Goal: Entertainment & Leisure: Consume media (video, audio)

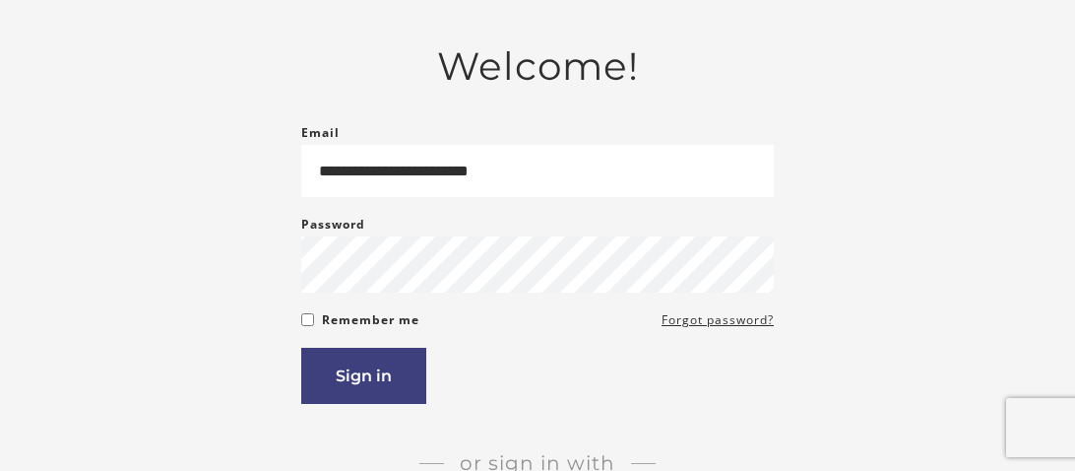
scroll to position [121, 0]
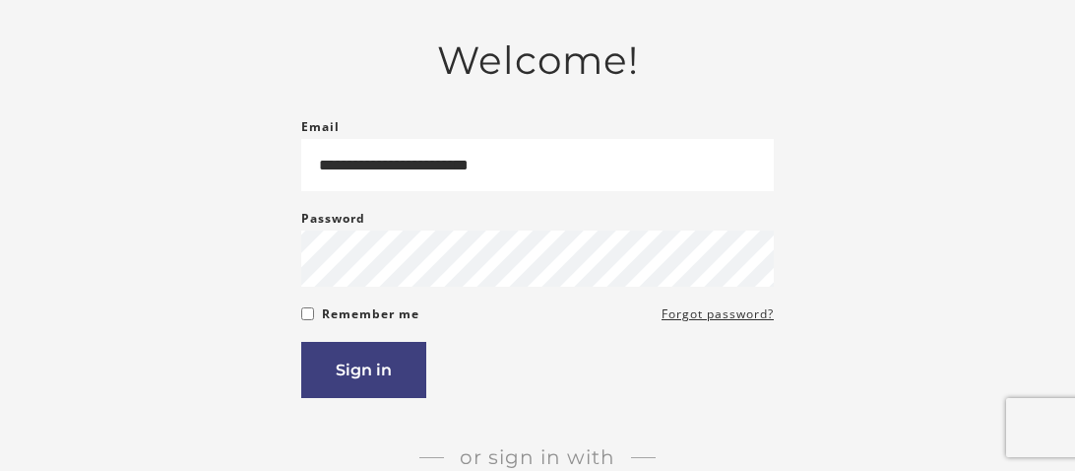
type input "**********"
click at [402, 361] on button "Sign in" at bounding box center [363, 370] width 125 height 56
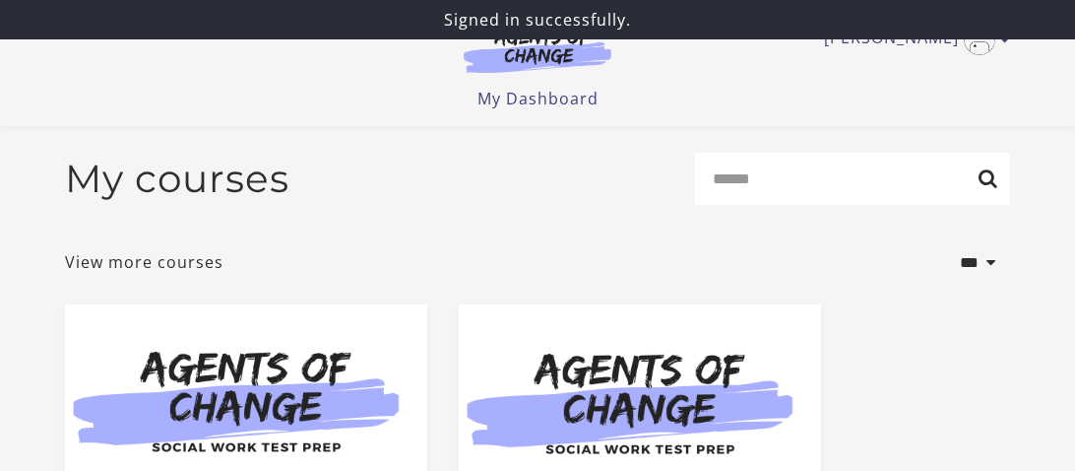
scroll to position [174, 0]
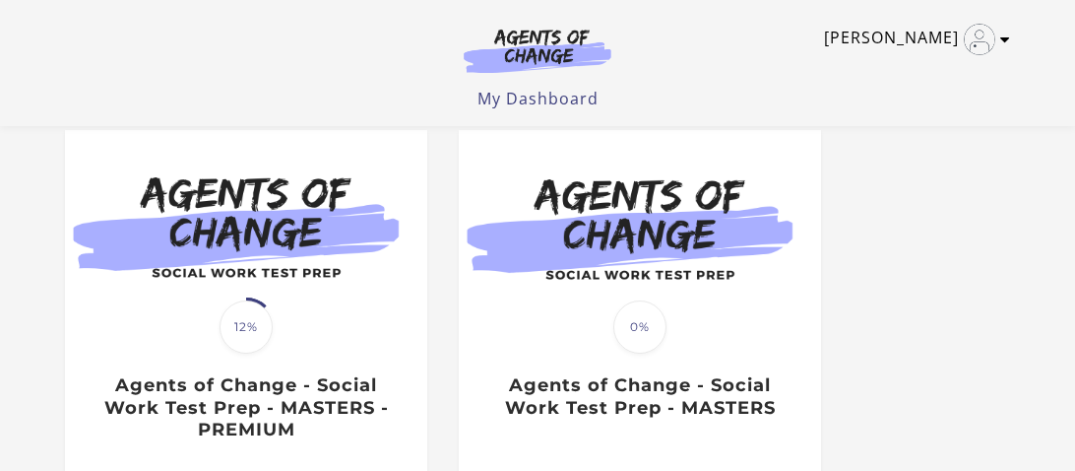
click at [991, 32] on img "Toggle menu" at bounding box center [980, 40] width 32 height 32
click at [931, 70] on link "My Account" at bounding box center [928, 71] width 173 height 33
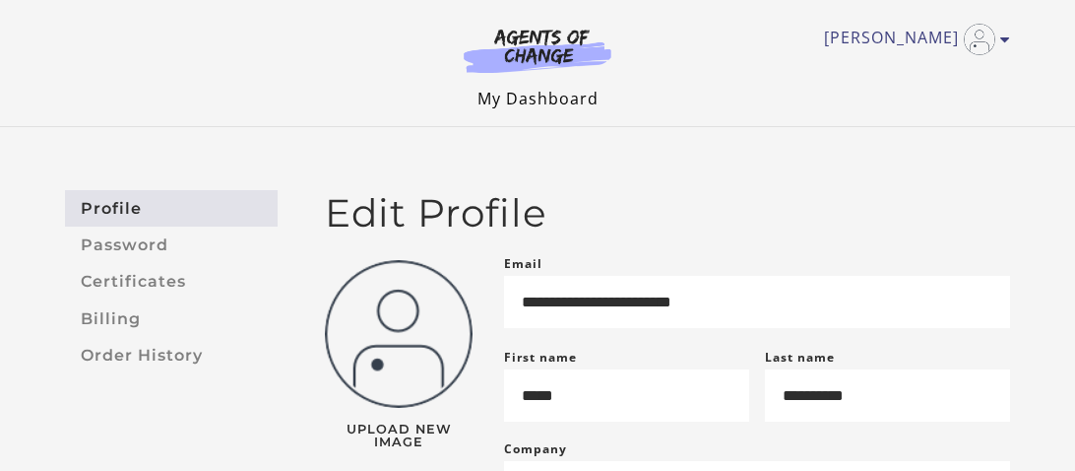
click at [549, 97] on link "My Dashboard" at bounding box center [538, 99] width 121 height 22
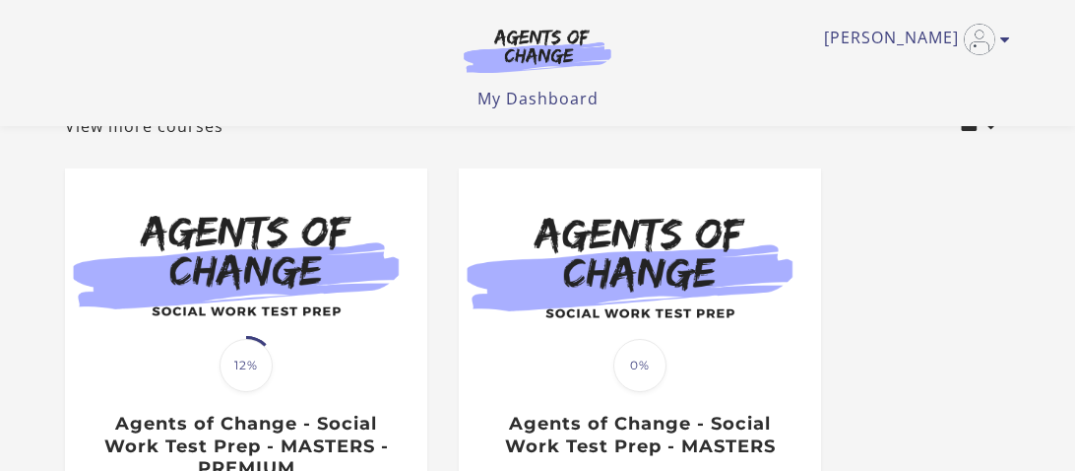
scroll to position [139, 0]
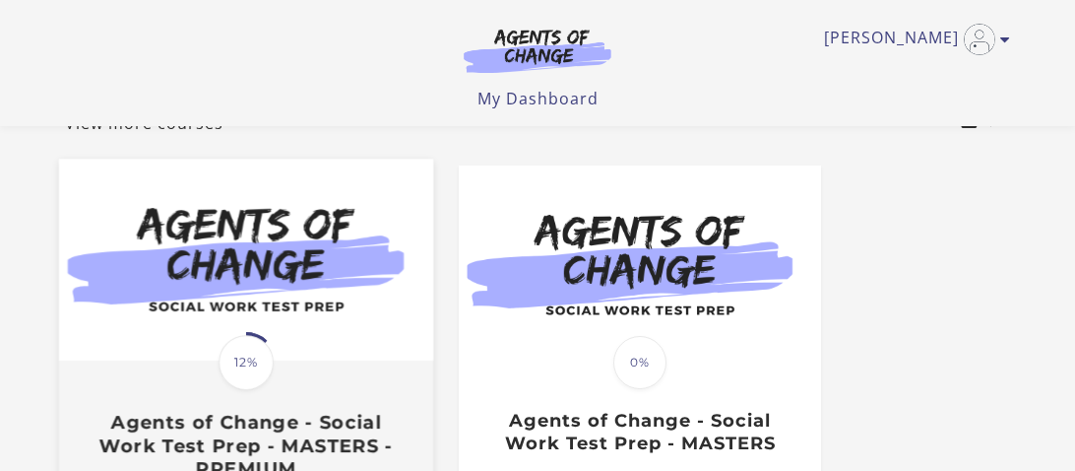
click at [371, 307] on img at bounding box center [246, 261] width 374 height 202
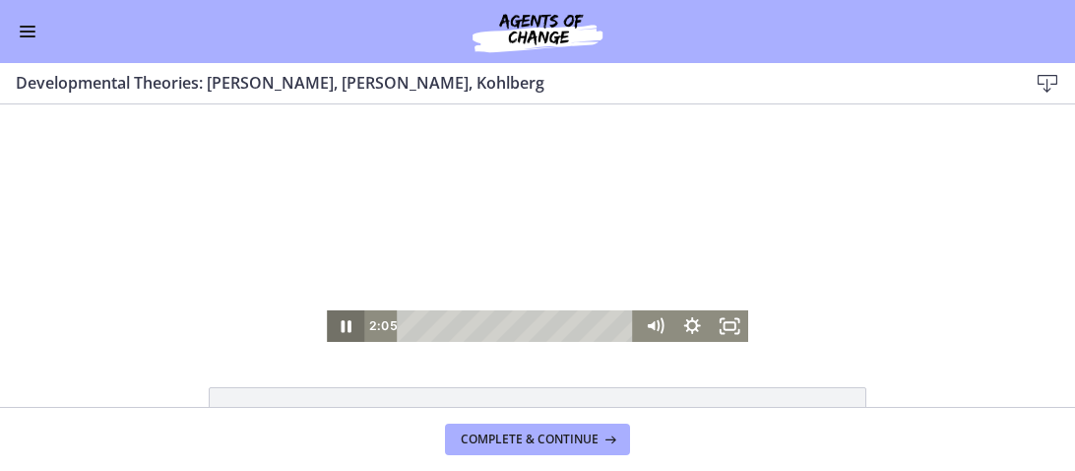
click at [348, 321] on icon "Pause" at bounding box center [346, 326] width 10 height 12
click at [348, 321] on icon "Play Video" at bounding box center [346, 326] width 37 height 32
click at [346, 333] on icon "Pause" at bounding box center [345, 326] width 37 height 32
click at [346, 333] on icon "Play Video" at bounding box center [346, 326] width 37 height 32
click at [734, 331] on icon "Fullscreen" at bounding box center [729, 326] width 37 height 32
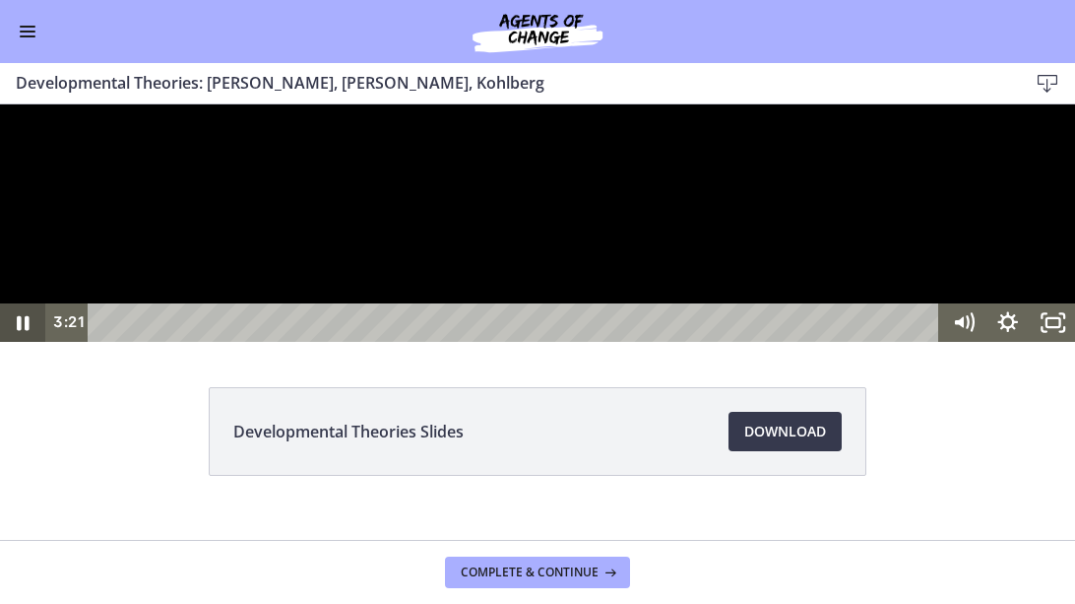
click at [12, 342] on icon "Pause" at bounding box center [22, 322] width 45 height 38
click at [12, 342] on icon "Play Video" at bounding box center [24, 322] width 45 height 38
click at [12, 342] on icon "Pause" at bounding box center [22, 322] width 45 height 38
click at [12, 342] on icon "Play Video" at bounding box center [24, 322] width 45 height 38
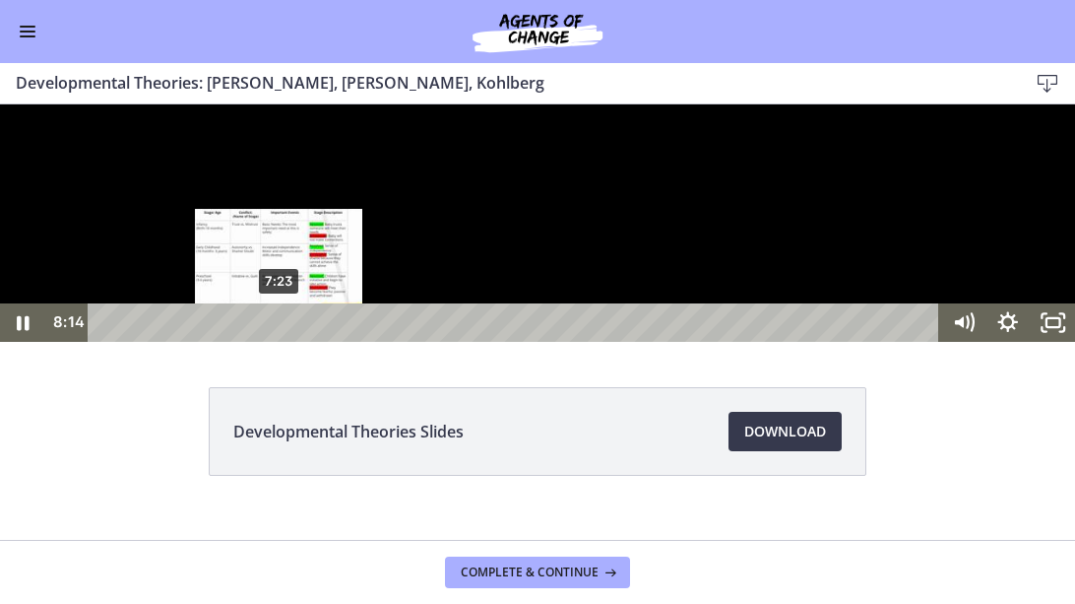
click at [280, 342] on div "7:23" at bounding box center [516, 322] width 825 height 38
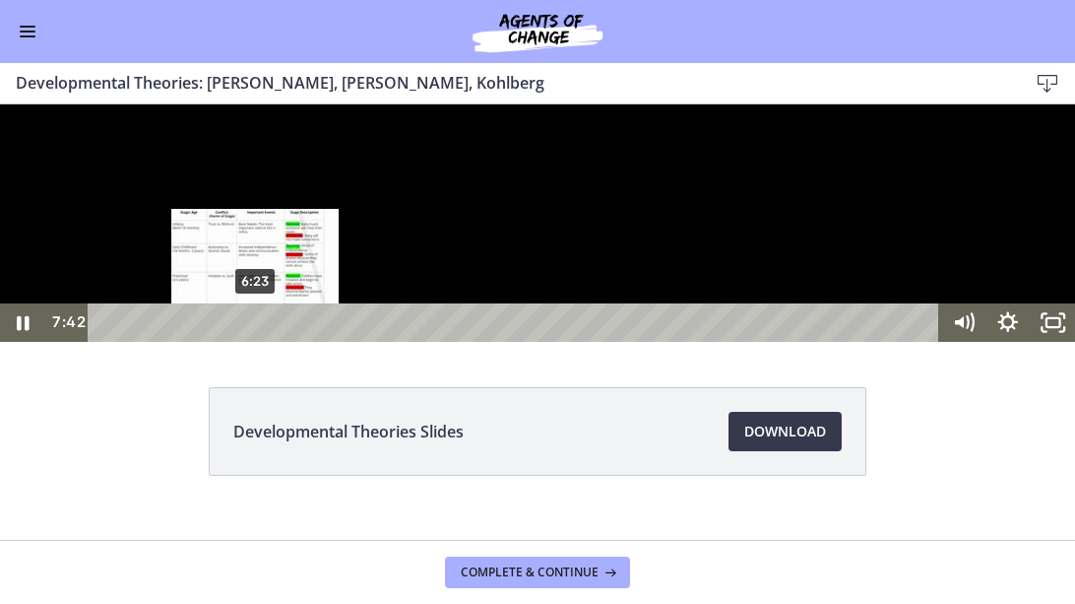
click at [255, 342] on div "6:23" at bounding box center [516, 322] width 825 height 38
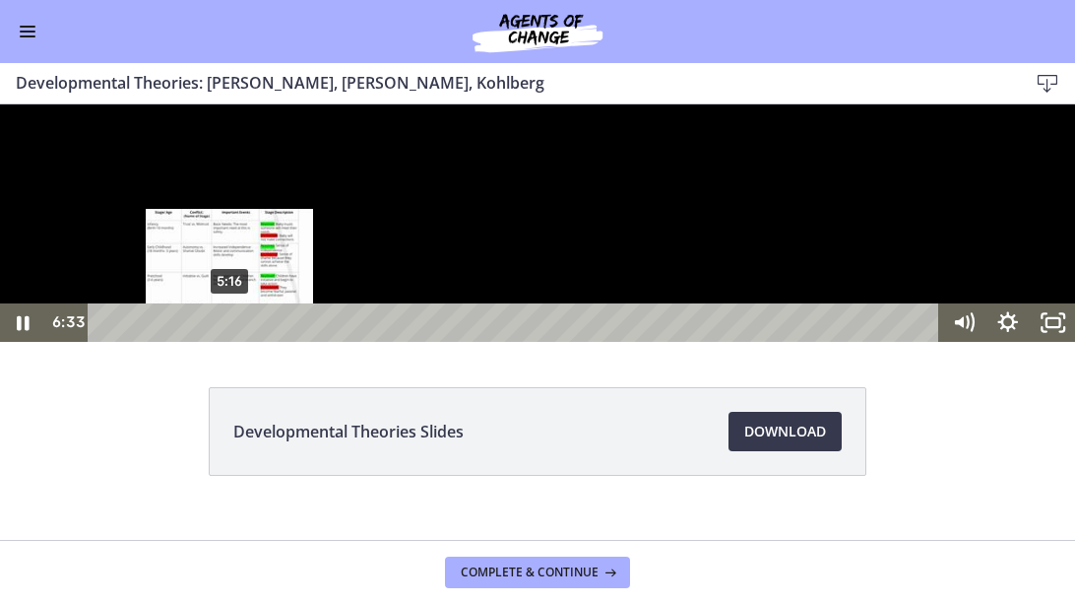
click at [229, 342] on div "5:16" at bounding box center [516, 322] width 825 height 38
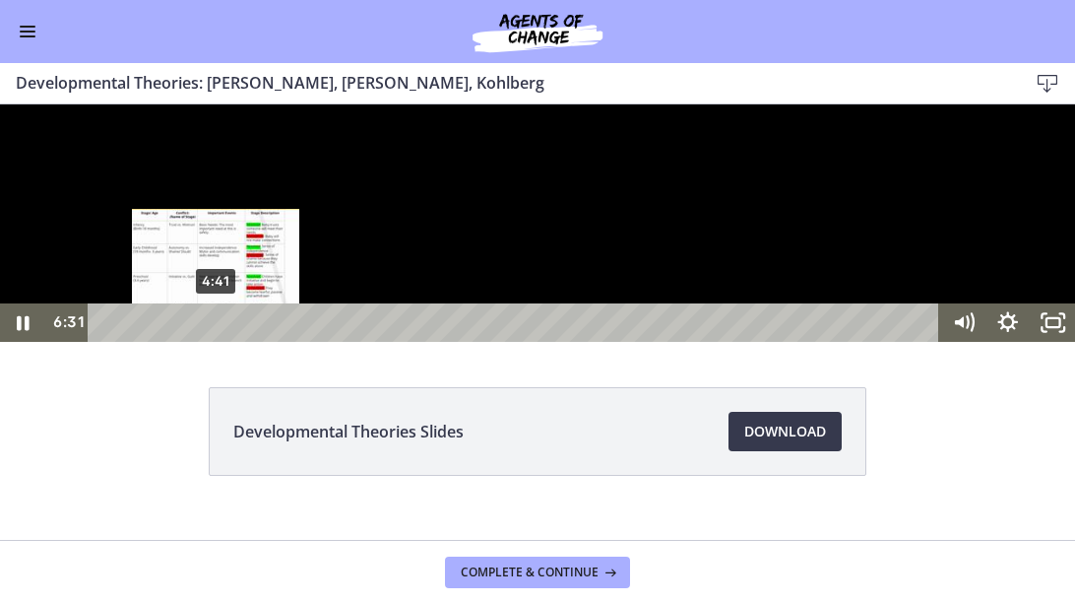
click at [216, 342] on div "4:41" at bounding box center [516, 322] width 825 height 38
click at [211, 342] on div "4:29" at bounding box center [516, 322] width 825 height 38
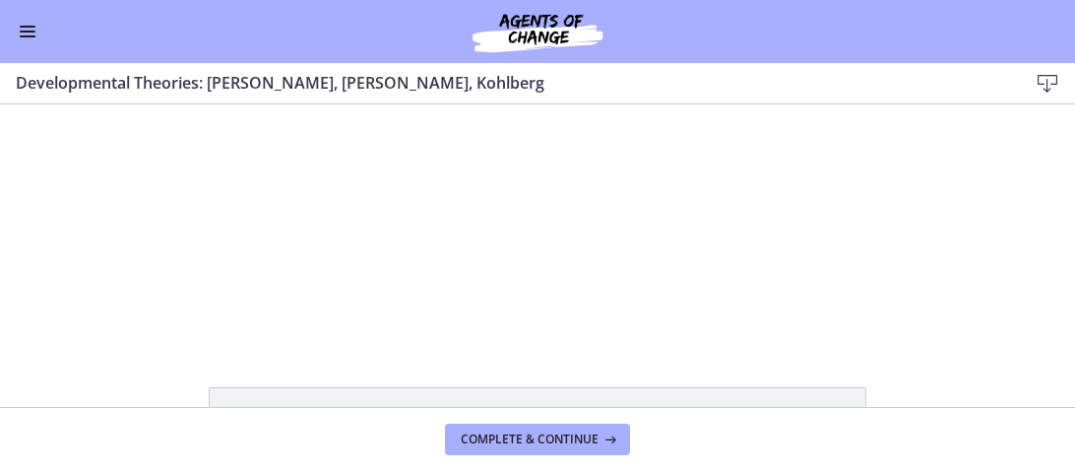
click at [15, 290] on div "Click for sound @keyframes VOLUME_SMALL_WAVE_FLASH { 0% { opacity: 0; } 33% { o…" at bounding box center [537, 222] width 1075 height 237
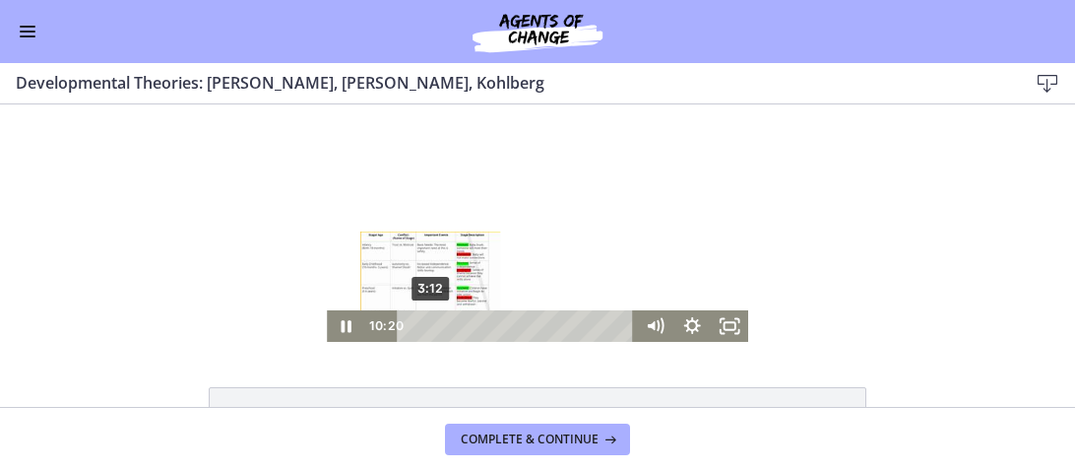
click at [431, 324] on div "3:12" at bounding box center [520, 326] width 216 height 32
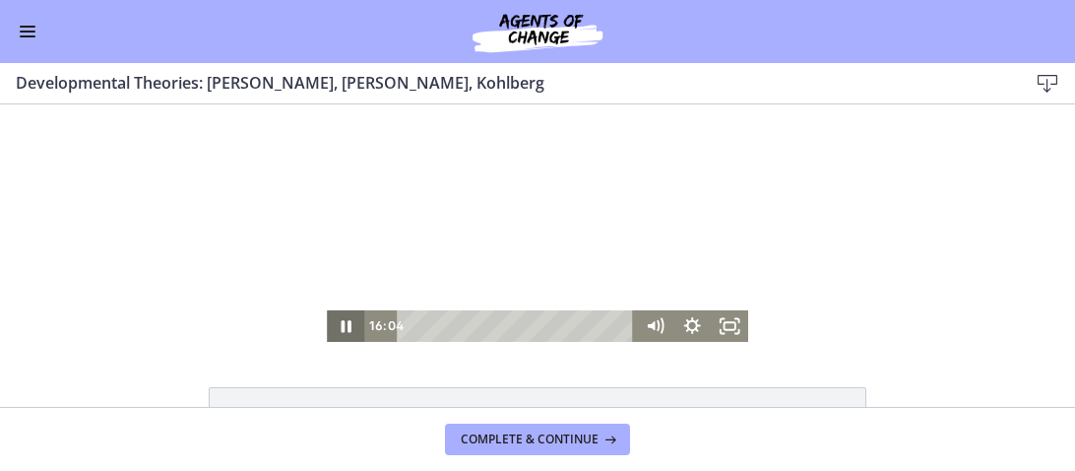
click at [346, 321] on icon "Pause" at bounding box center [345, 326] width 37 height 32
